Goal: Download file/media

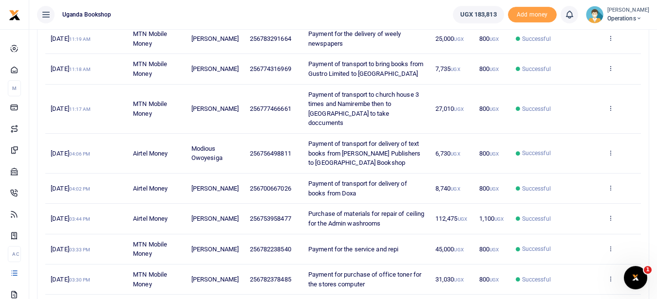
scroll to position [208, 0]
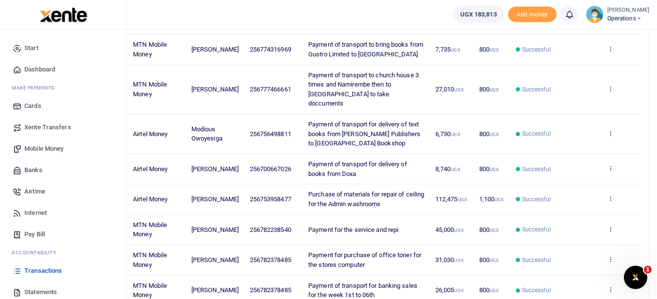
click at [63, 267] on link "Transactions" at bounding box center [63, 270] width 111 height 21
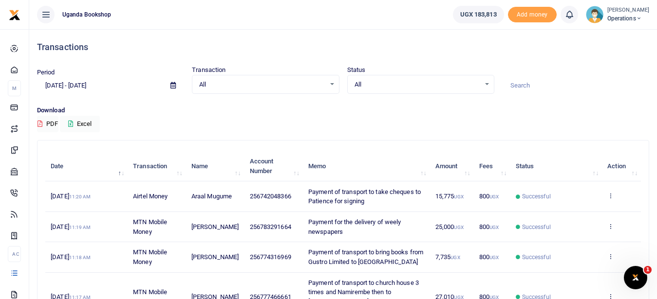
click at [172, 86] on icon at bounding box center [172, 85] width 5 height 6
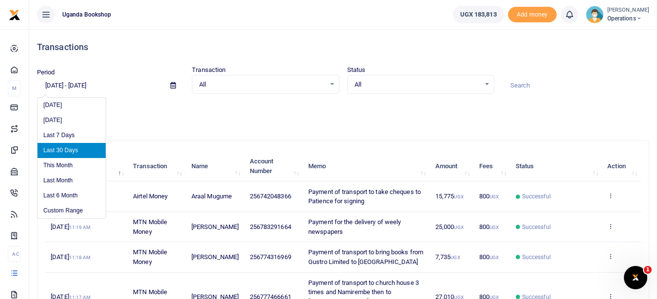
click at [91, 150] on li "Last 30 Days" at bounding box center [71, 150] width 68 height 15
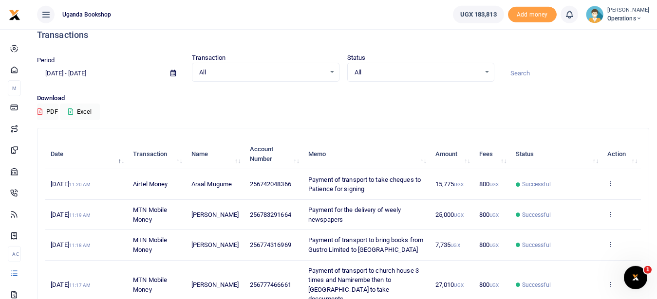
scroll to position [8, 0]
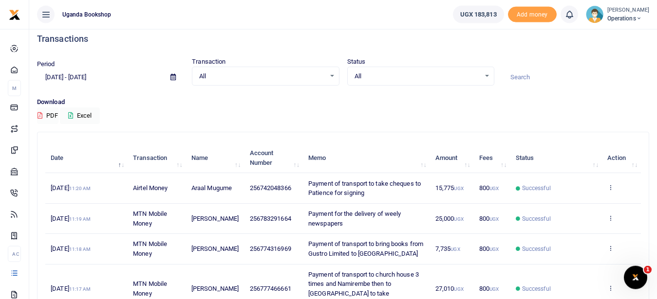
click at [52, 114] on button "PDF" at bounding box center [47, 116] width 21 height 17
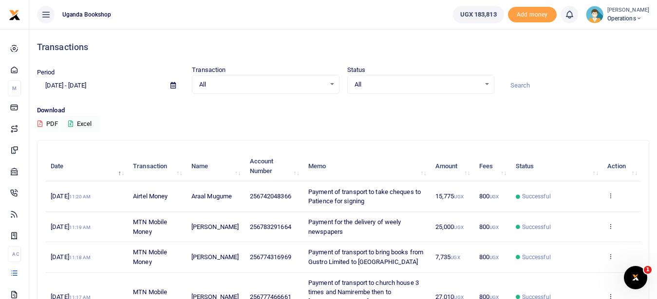
click at [56, 126] on button "PDF" at bounding box center [47, 124] width 21 height 17
click at [51, 124] on button "PDF" at bounding box center [47, 124] width 21 height 17
